Goal: Transaction & Acquisition: Purchase product/service

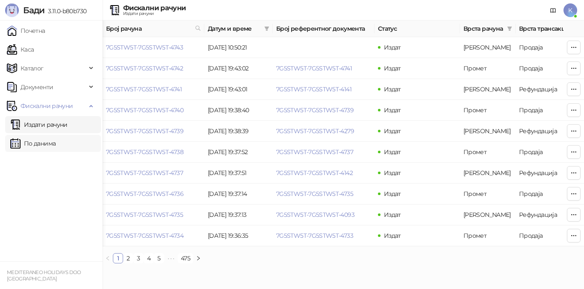
scroll to position [0, 288]
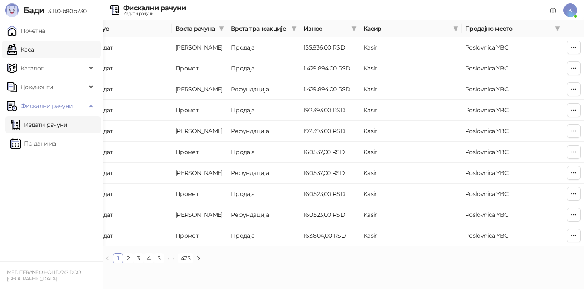
click at [34, 50] on link "Каса" at bounding box center [20, 49] width 27 height 17
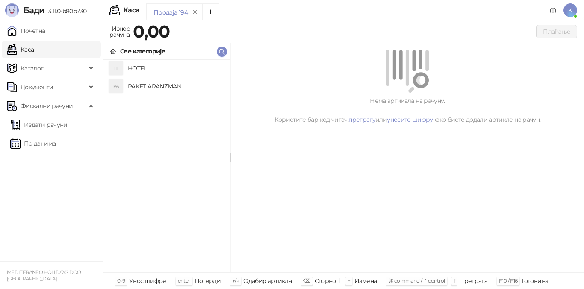
click at [141, 87] on h4 "PAKET ARANZMAN" at bounding box center [176, 87] width 96 height 14
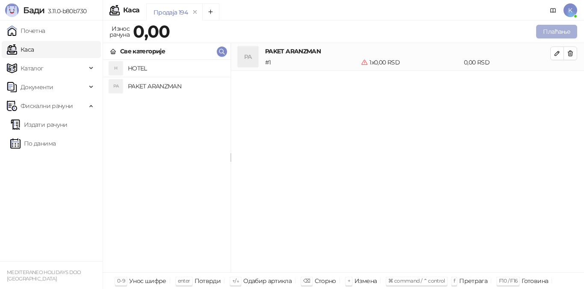
click at [549, 32] on button "Плаћање" at bounding box center [556, 32] width 41 height 14
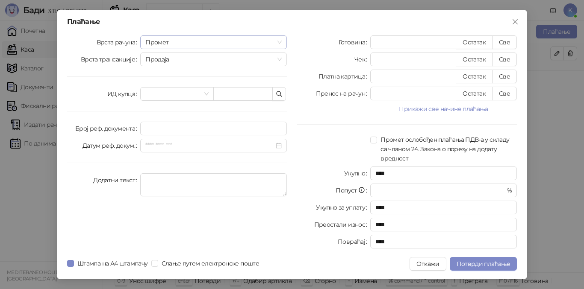
click at [160, 44] on span "Промет" at bounding box center [213, 42] width 136 height 13
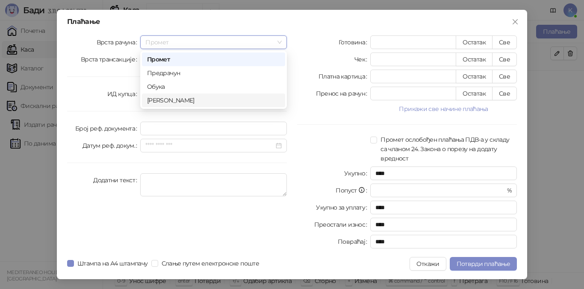
click at [178, 98] on div "[PERSON_NAME]" at bounding box center [213, 100] width 133 height 9
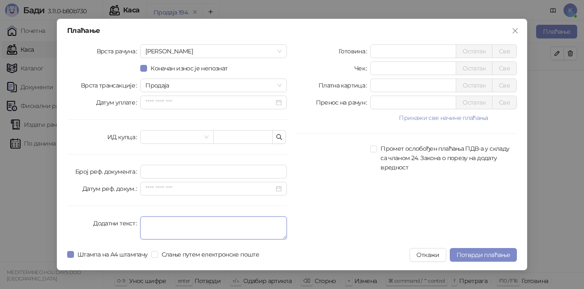
click at [153, 225] on textarea "Додатни текст" at bounding box center [213, 228] width 147 height 23
type textarea "*********"
drag, startPoint x: 391, startPoint y: 52, endPoint x: 349, endPoint y: 50, distance: 42.4
click at [349, 50] on div "Готовина * Остатак Све" at bounding box center [407, 51] width 220 height 14
type input "******"
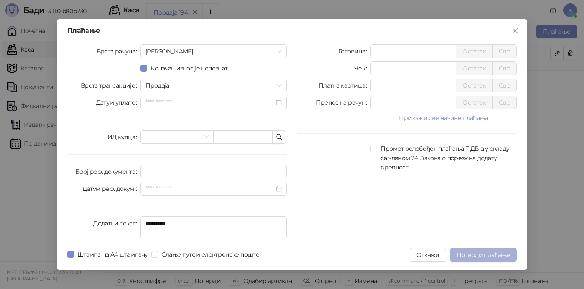
click at [492, 255] on span "Потврди плаћање" at bounding box center [483, 255] width 53 height 8
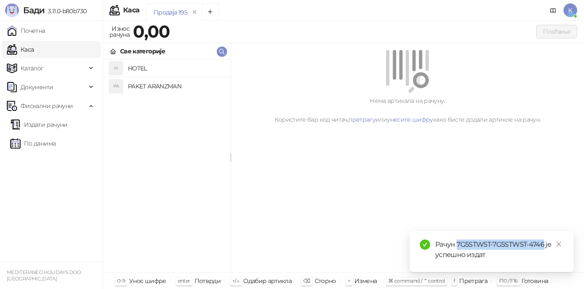
drag, startPoint x: 458, startPoint y: 245, endPoint x: 545, endPoint y: 248, distance: 86.8
click at [545, 248] on div "Рачун 7G5STW5T-7G5STW5T-4746 је успешно издат" at bounding box center [499, 250] width 128 height 21
copy div "7G5STW5T-7G5STW5T-4746"
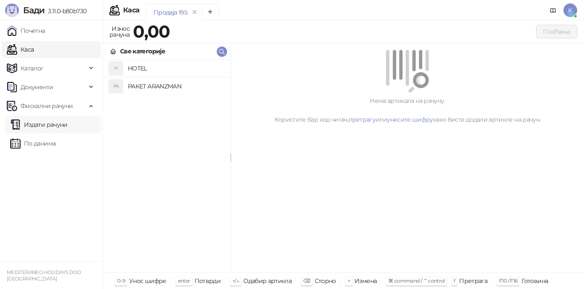
click at [31, 127] on link "Издати рачуни" at bounding box center [38, 124] width 57 height 17
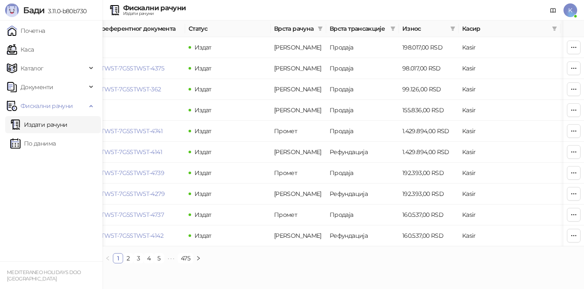
scroll to position [0, 288]
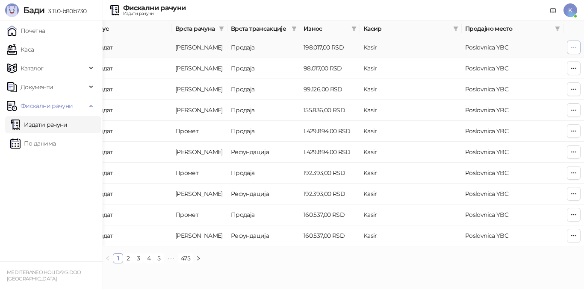
click at [572, 46] on icon "button" at bounding box center [573, 47] width 7 height 7
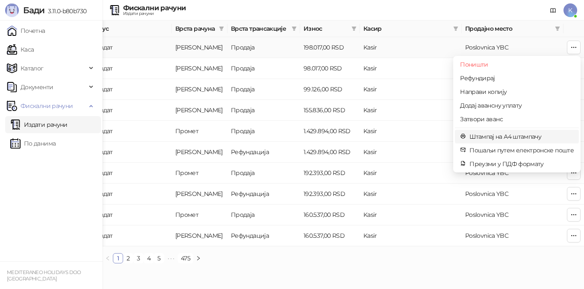
click at [490, 134] on span "Штампај на А4 штампачу" at bounding box center [521, 136] width 104 height 9
